Goal: Information Seeking & Learning: Learn about a topic

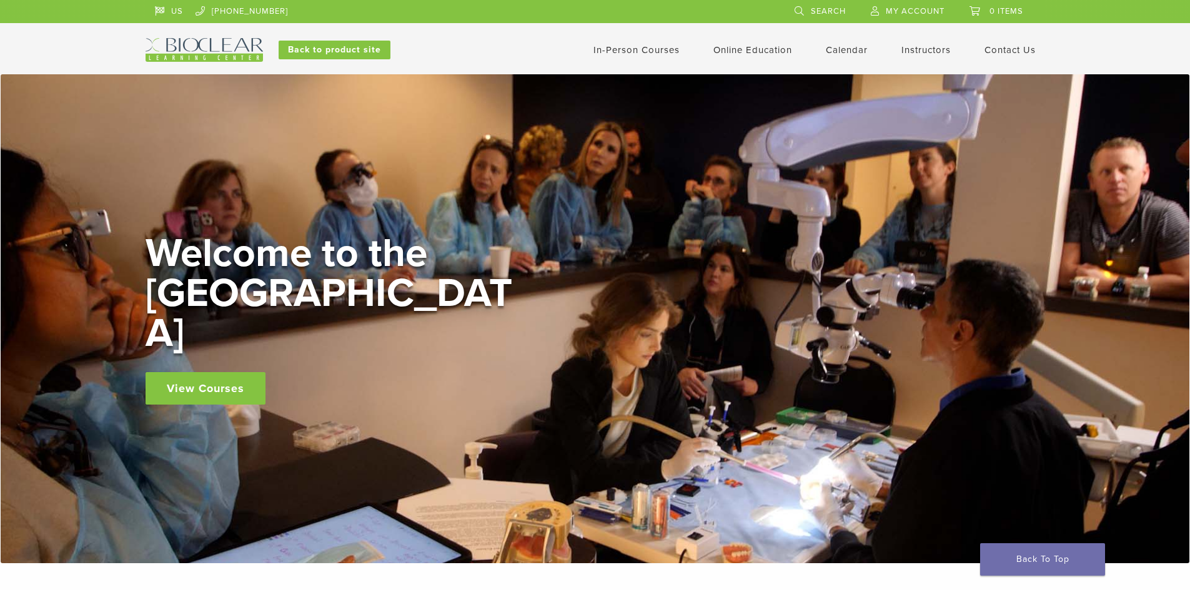
click at [205, 375] on link "View Courses" at bounding box center [206, 388] width 120 height 32
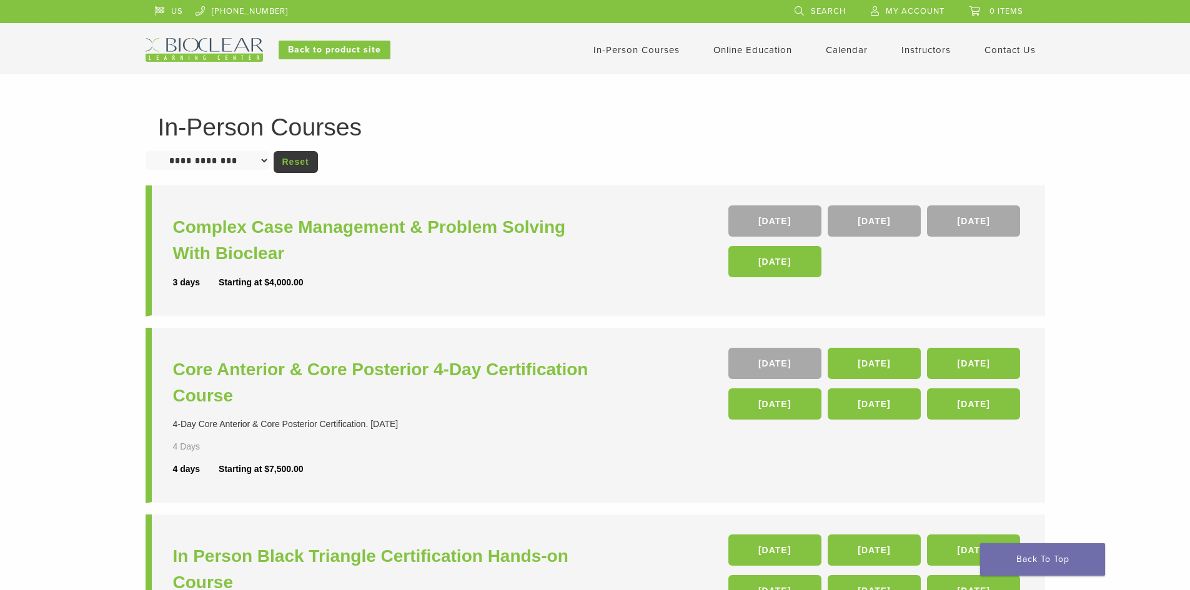
click at [624, 49] on link "In-Person Courses" at bounding box center [636, 49] width 86 height 11
click at [647, 51] on link "In-Person Courses" at bounding box center [636, 49] width 86 height 11
click at [480, 368] on h3 "Core Anterior & Core Posterior 4-Day Certification Course" at bounding box center [385, 383] width 425 height 52
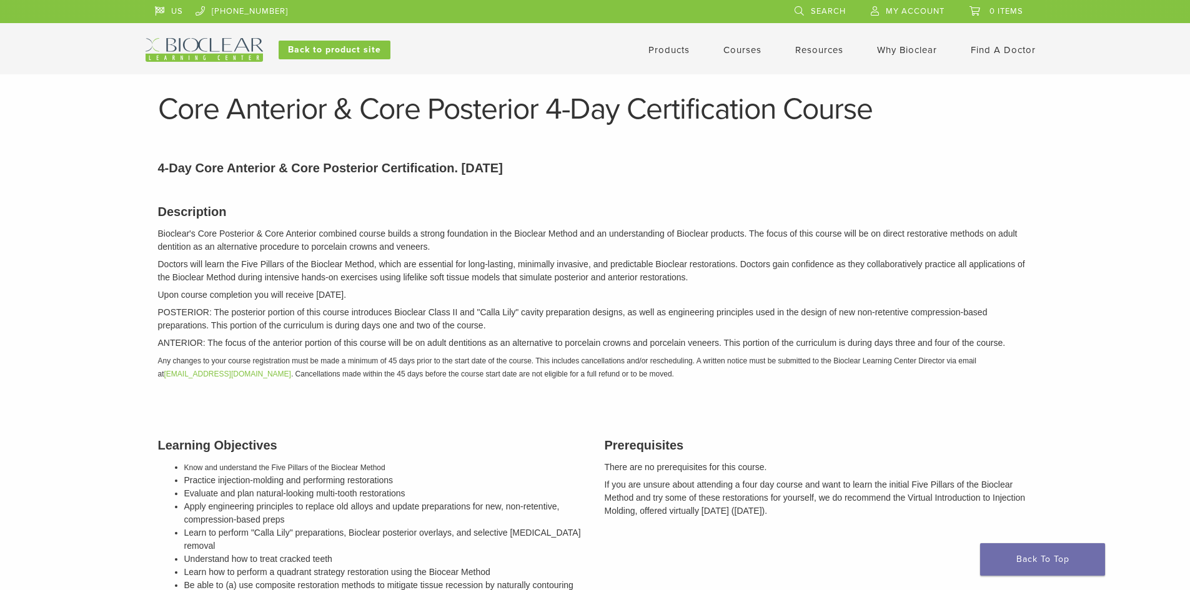
click at [659, 53] on link "Products" at bounding box center [668, 49] width 41 height 11
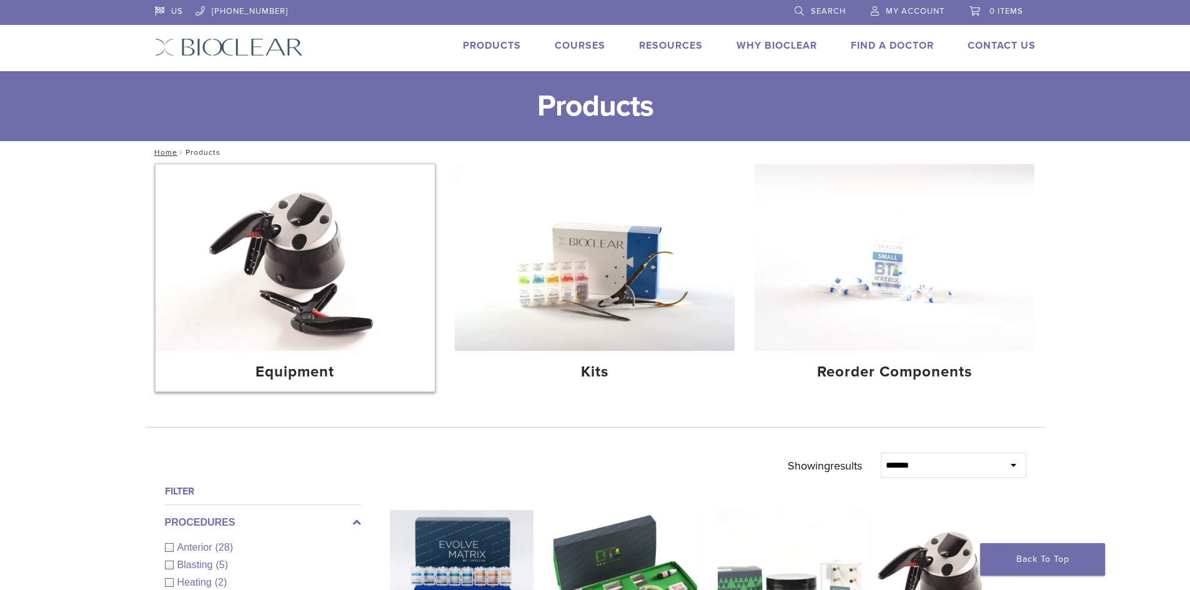
click at [361, 249] on img at bounding box center [296, 257] width 280 height 187
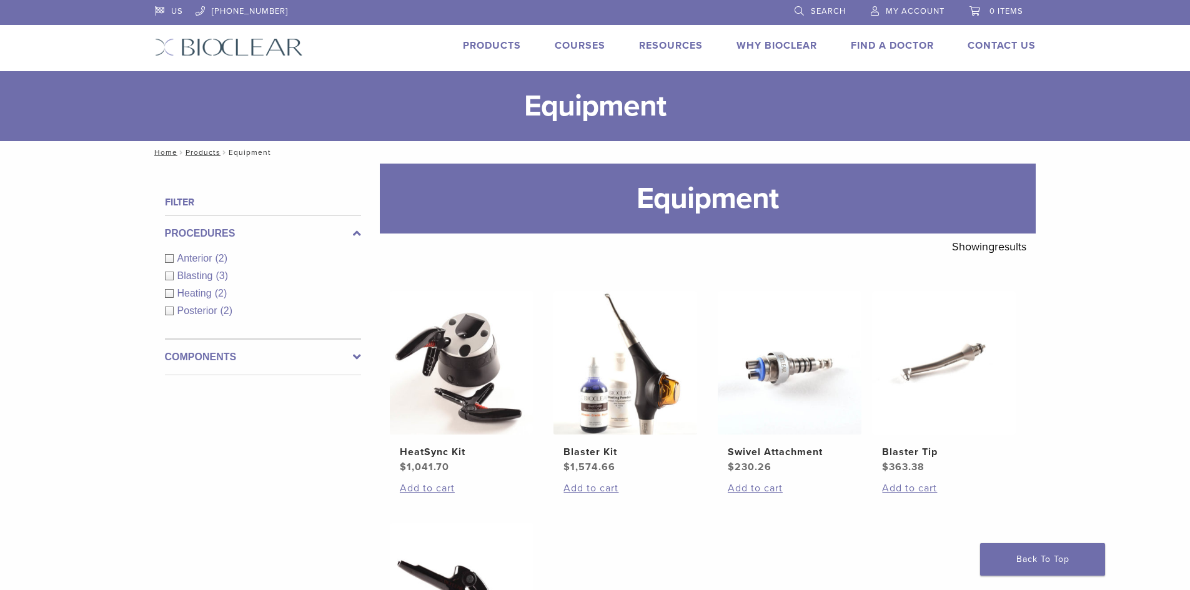
click at [488, 44] on link "Products" at bounding box center [492, 45] width 58 height 12
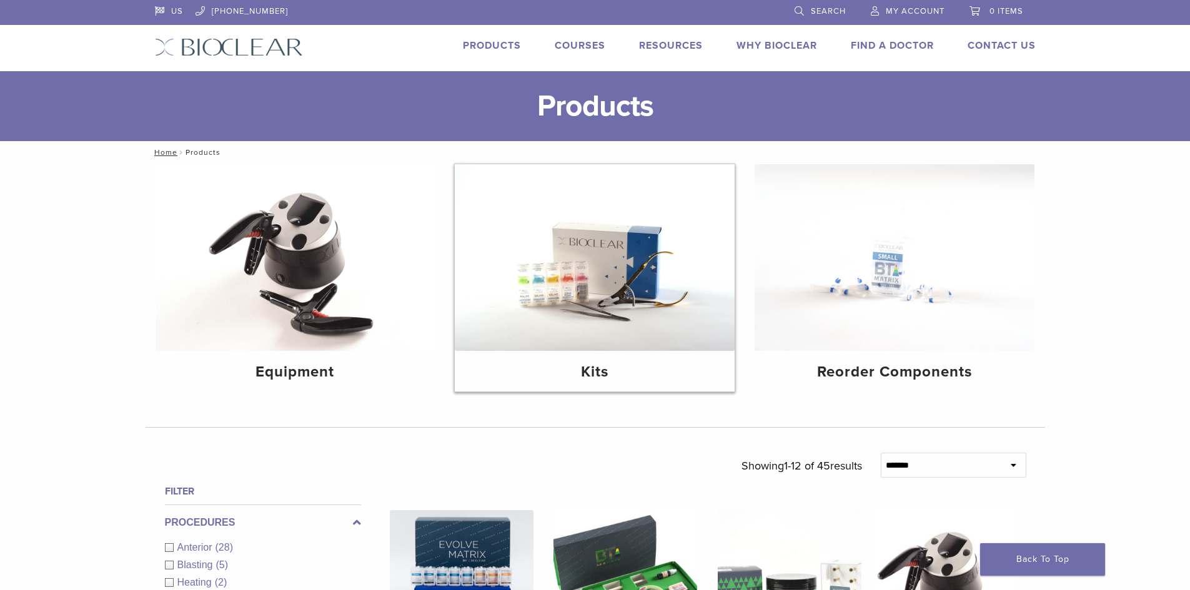
click at [574, 273] on img at bounding box center [595, 257] width 280 height 187
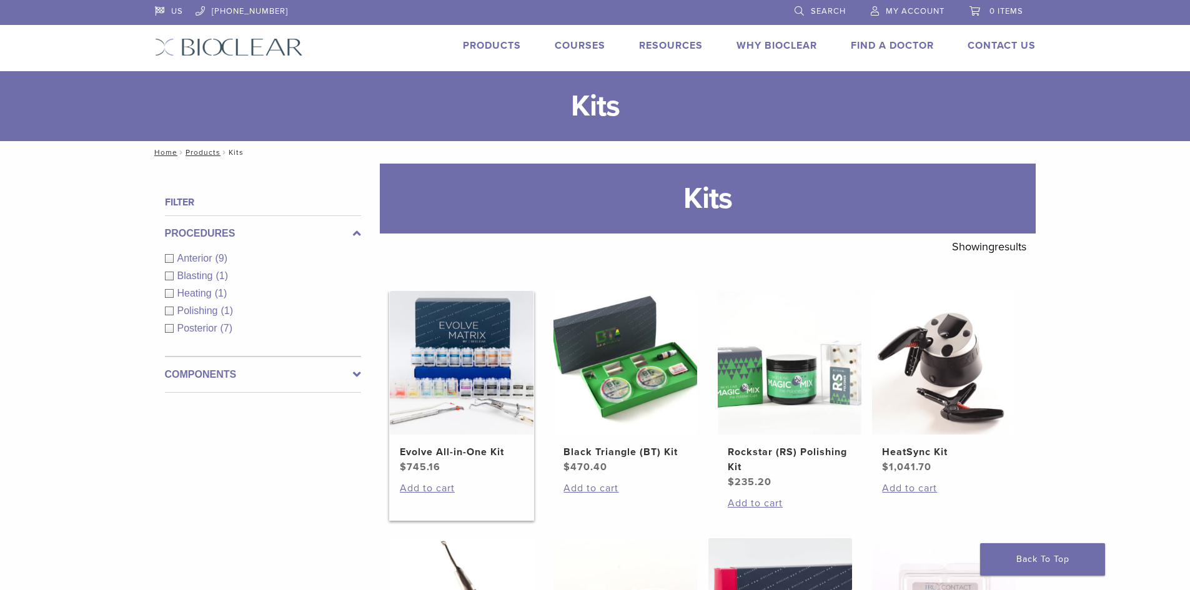
click at [475, 375] on img at bounding box center [462, 363] width 144 height 144
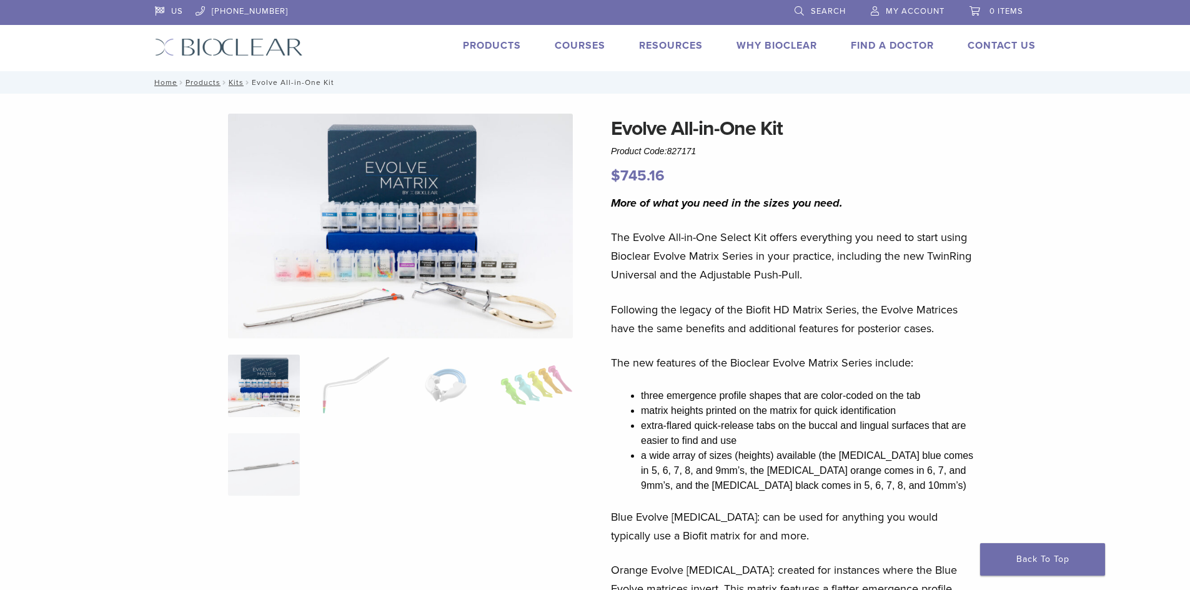
click at [571, 48] on link "Courses" at bounding box center [580, 45] width 51 height 12
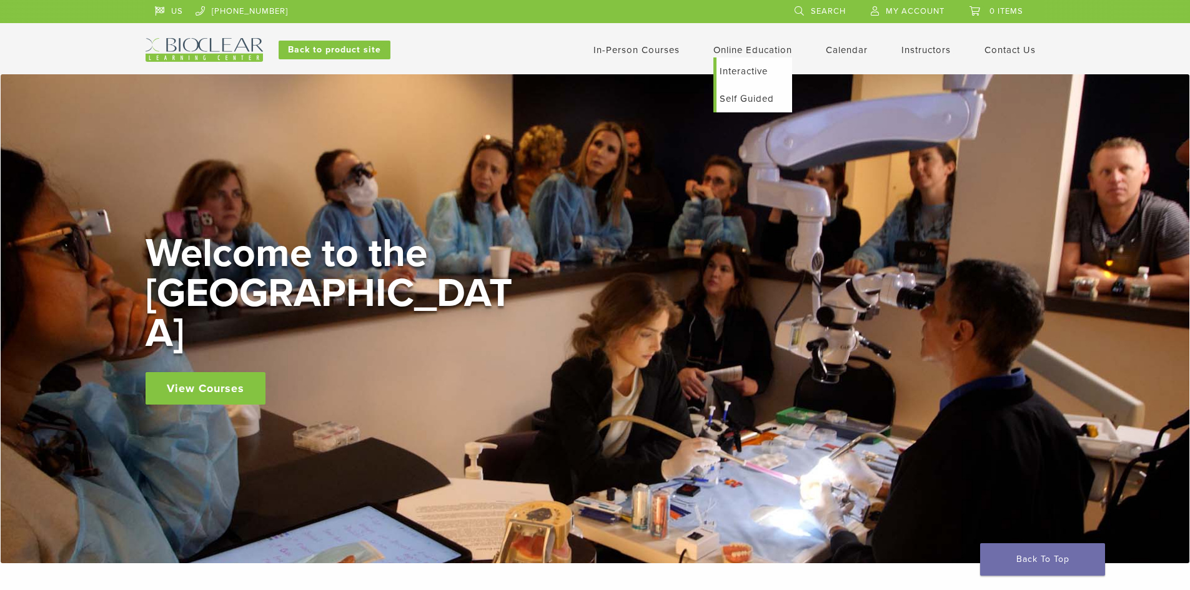
click at [733, 73] on link "Interactive" at bounding box center [755, 70] width 76 height 27
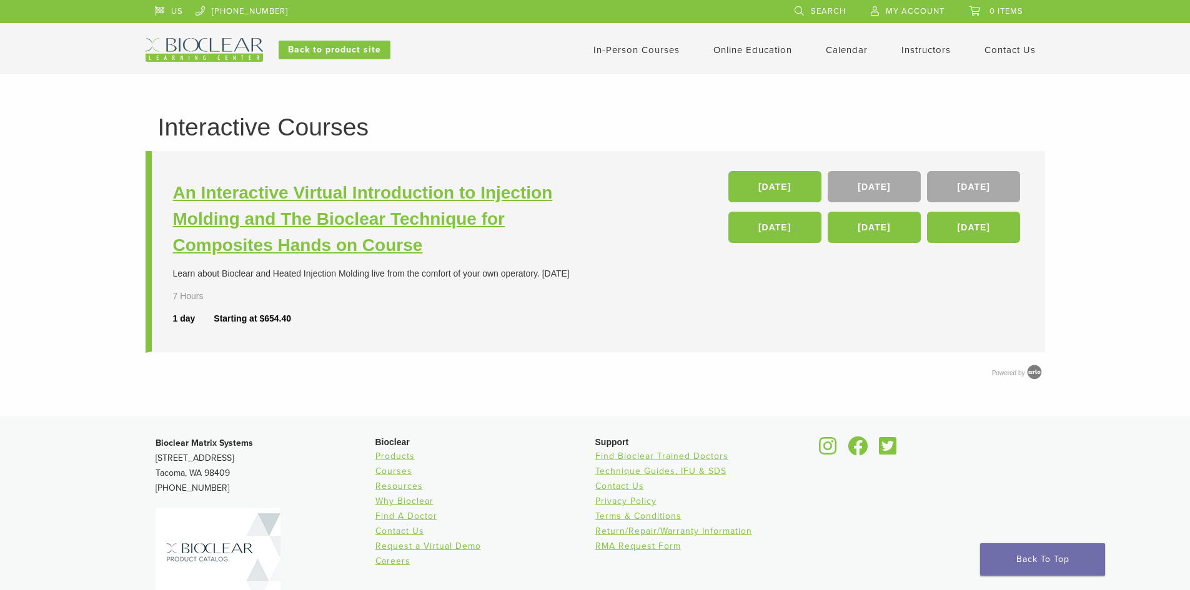
click at [422, 196] on h3 "An Interactive Virtual Introduction to Injection Molding and The Bioclear Techn…" at bounding box center [385, 219] width 425 height 79
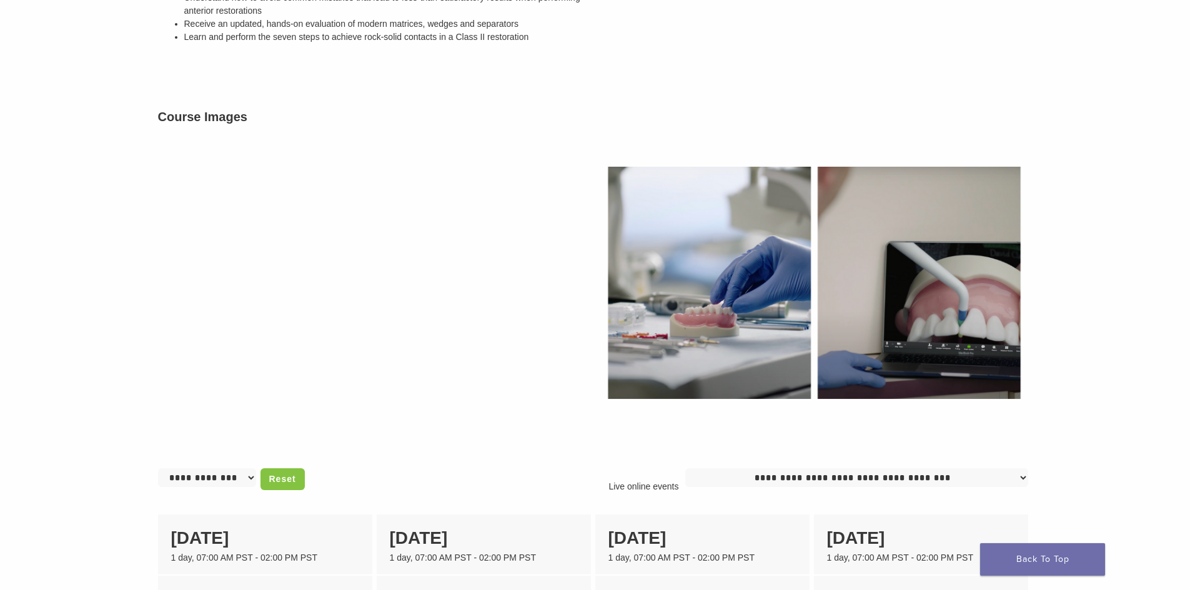
scroll to position [365, 0]
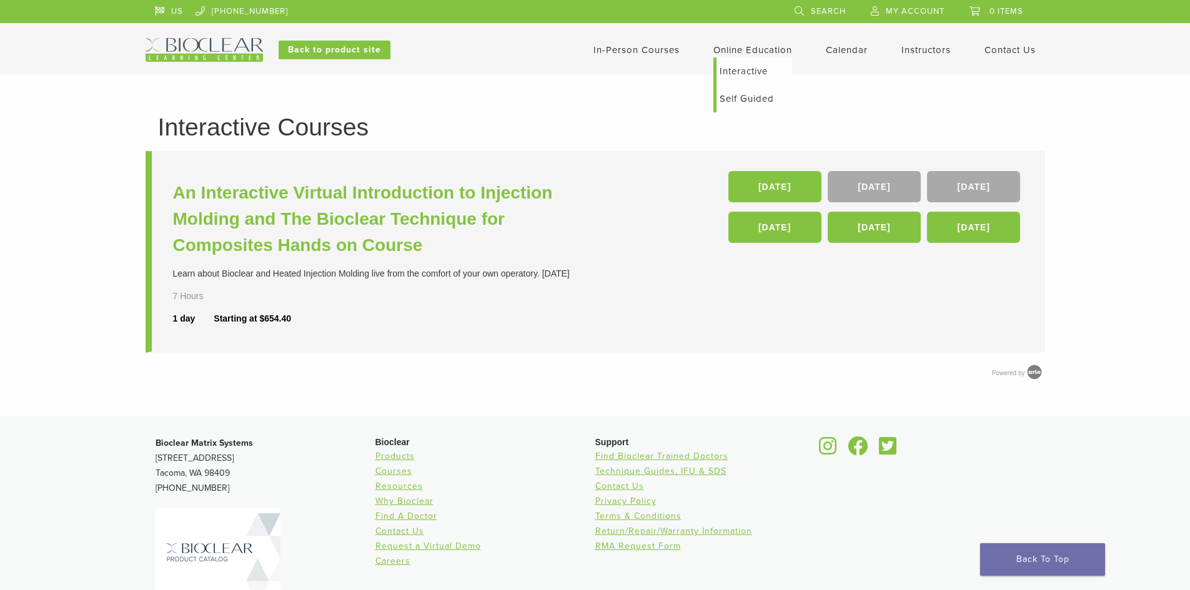
click at [738, 70] on link "Interactive" at bounding box center [755, 70] width 76 height 27
click at [747, 97] on link "Self Guided" at bounding box center [755, 98] width 76 height 27
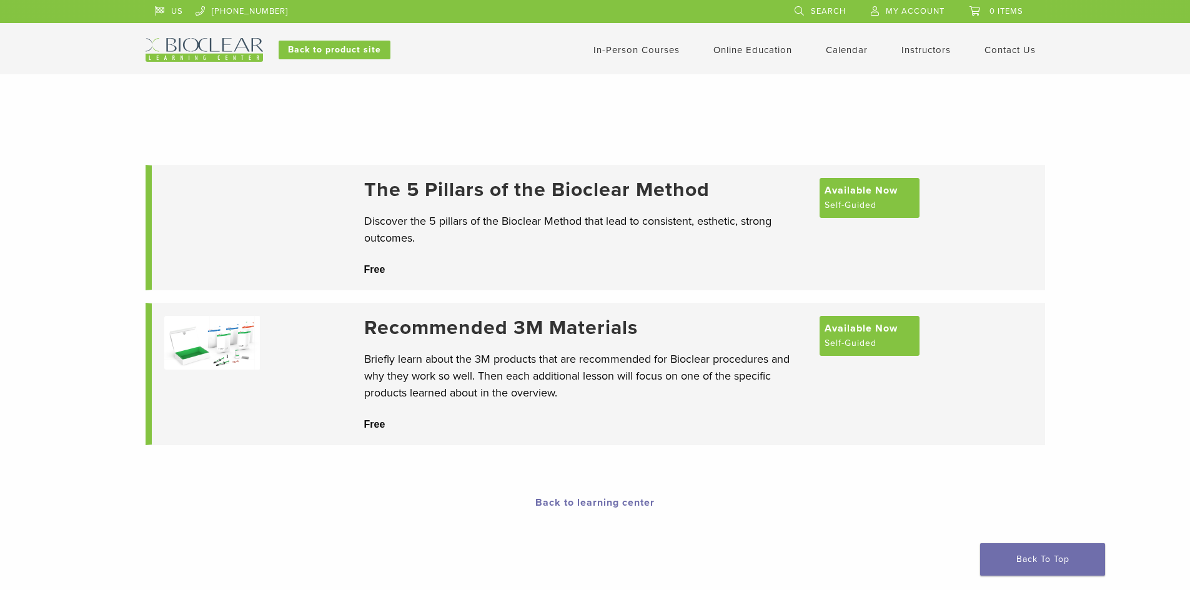
click at [581, 193] on h3 "The 5 Pillars of the Bioclear Method" at bounding box center [585, 190] width 443 height 24
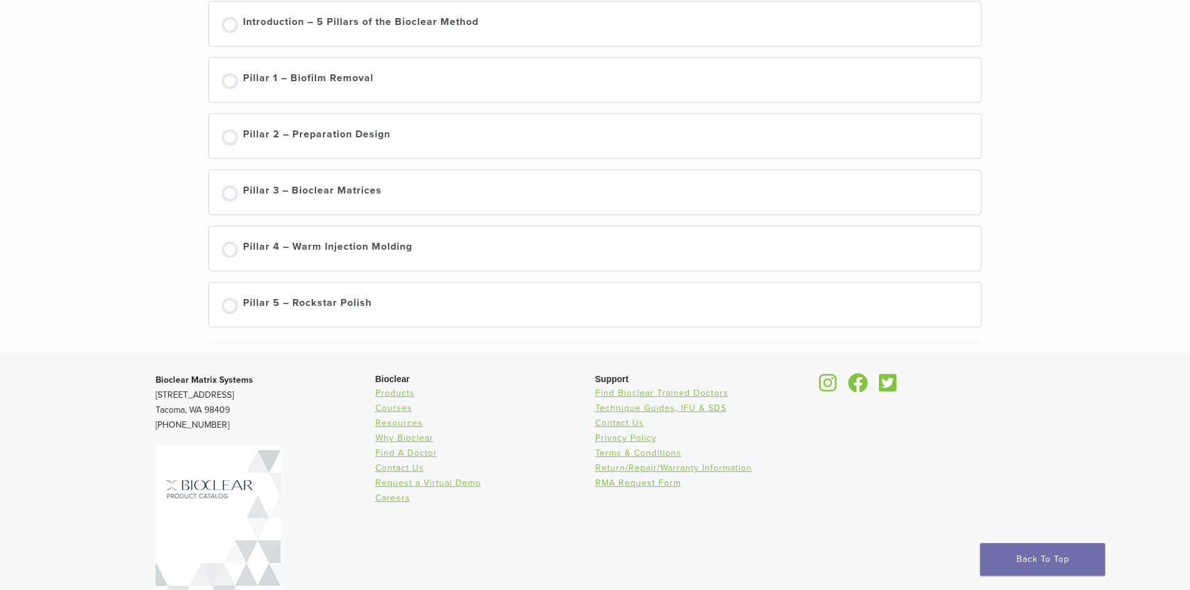
scroll to position [250, 0]
